Goal: Information Seeking & Learning: Learn about a topic

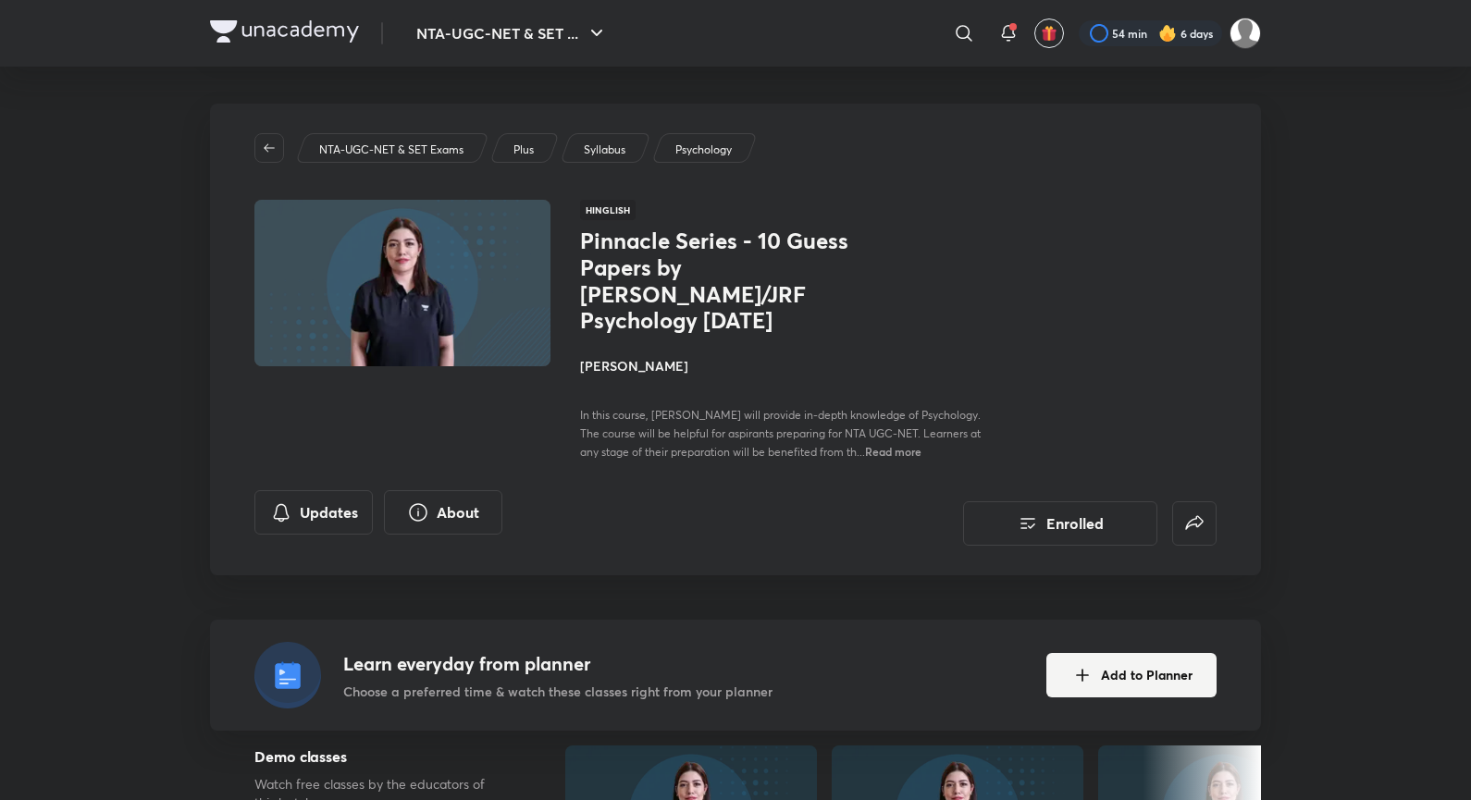
click at [261, 31] on img at bounding box center [284, 31] width 149 height 22
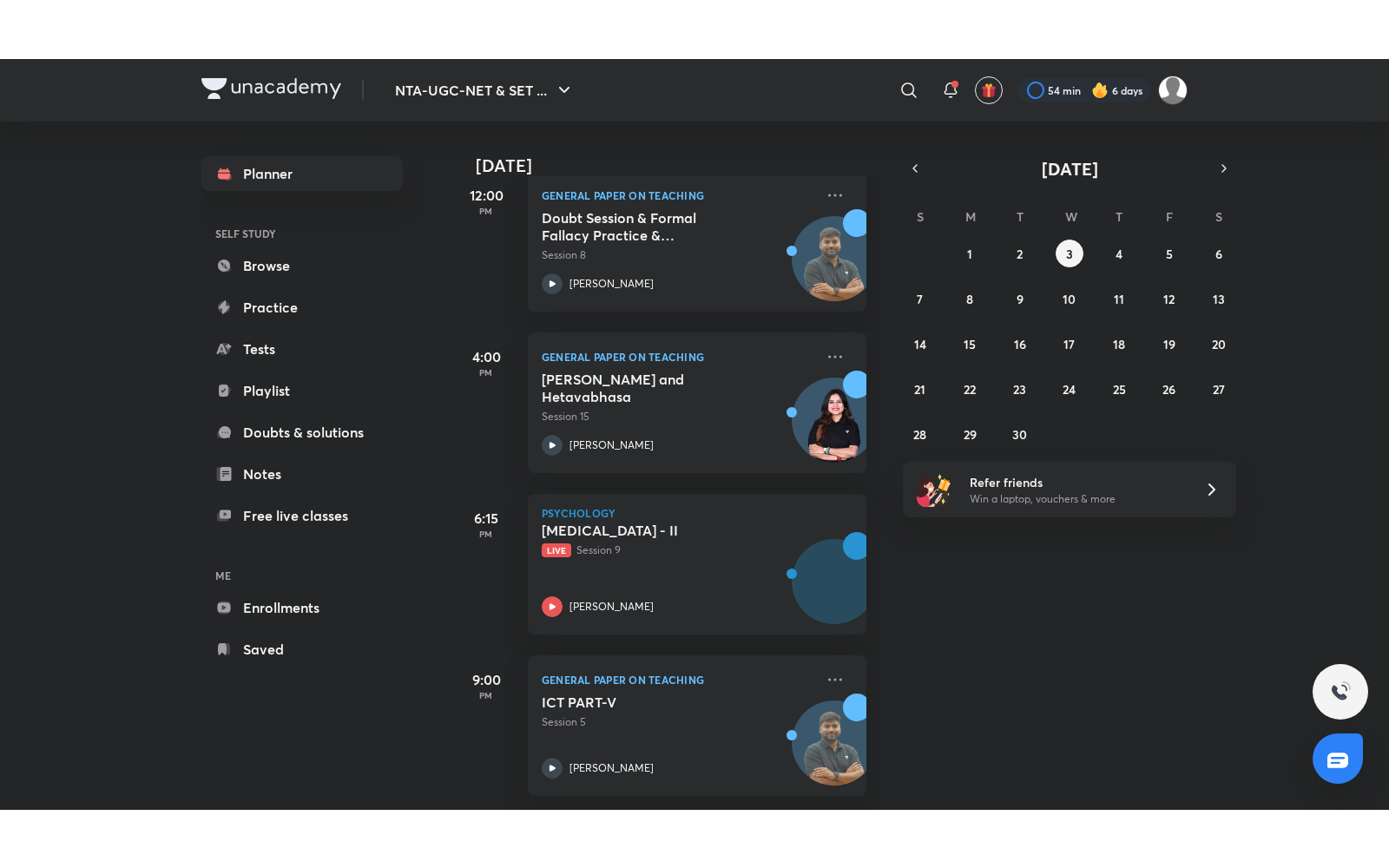
scroll to position [282, 0]
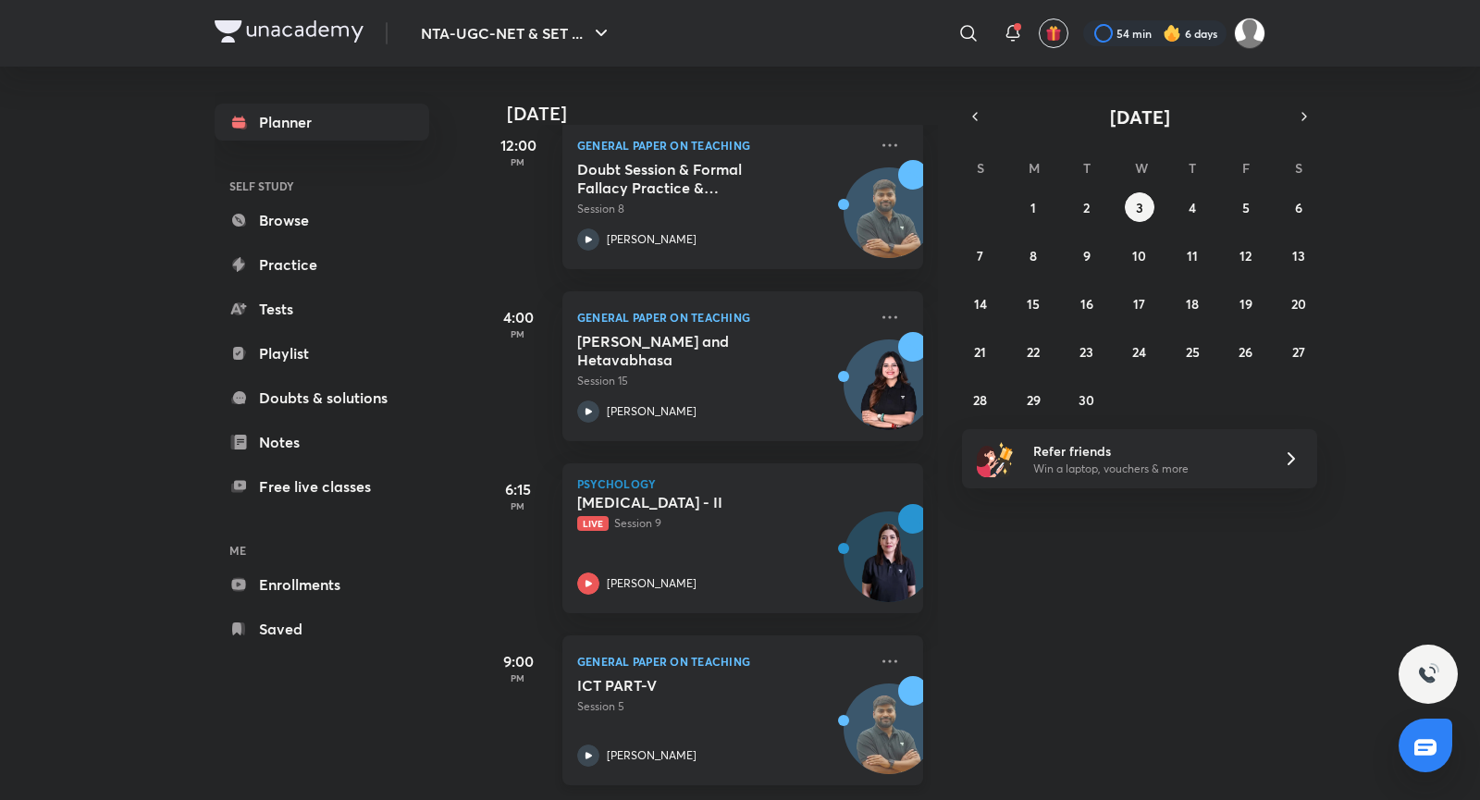
click at [777, 698] on p "Session 5" at bounding box center [722, 706] width 290 height 17
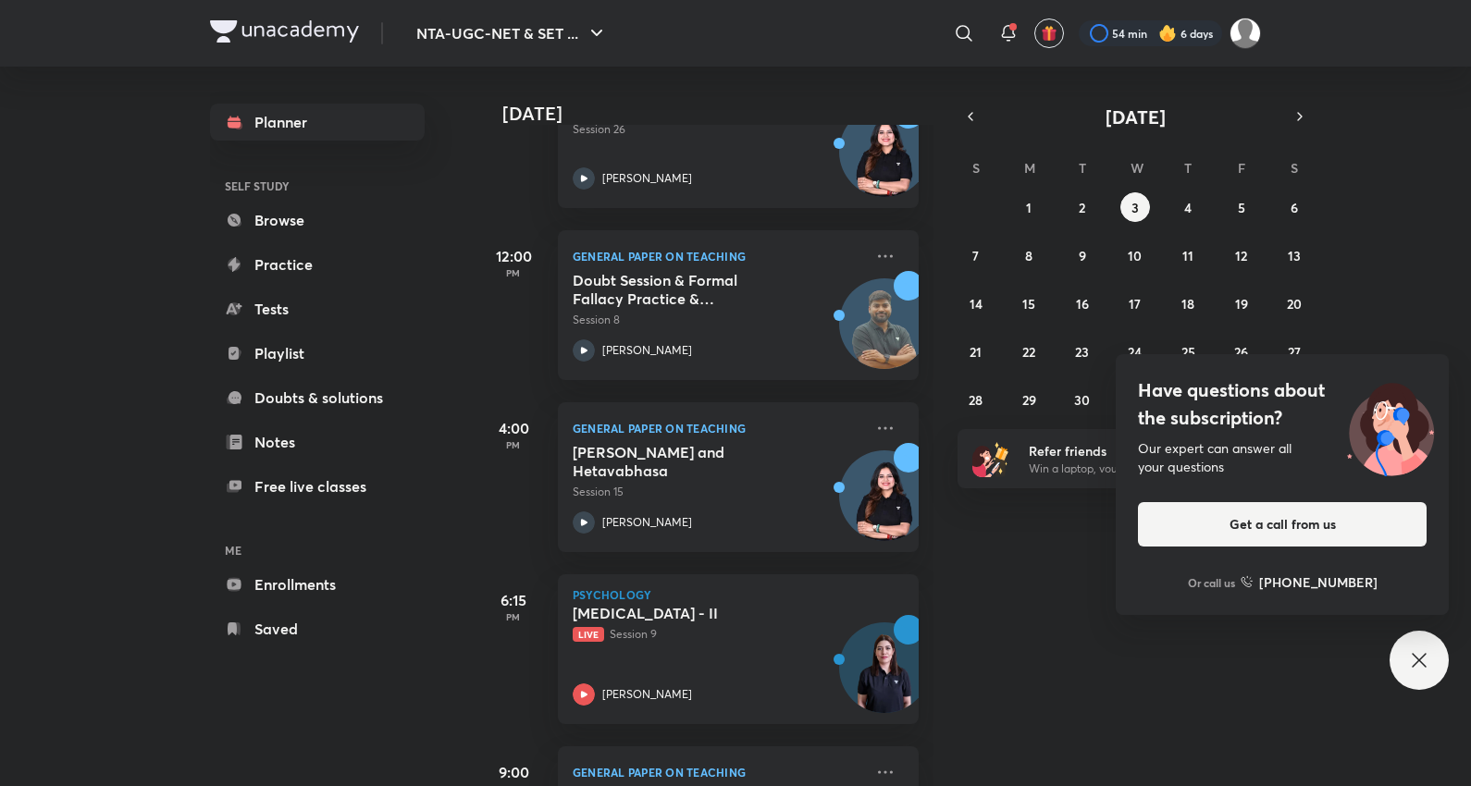
scroll to position [424, 0]
